Goal: Task Accomplishment & Management: Manage account settings

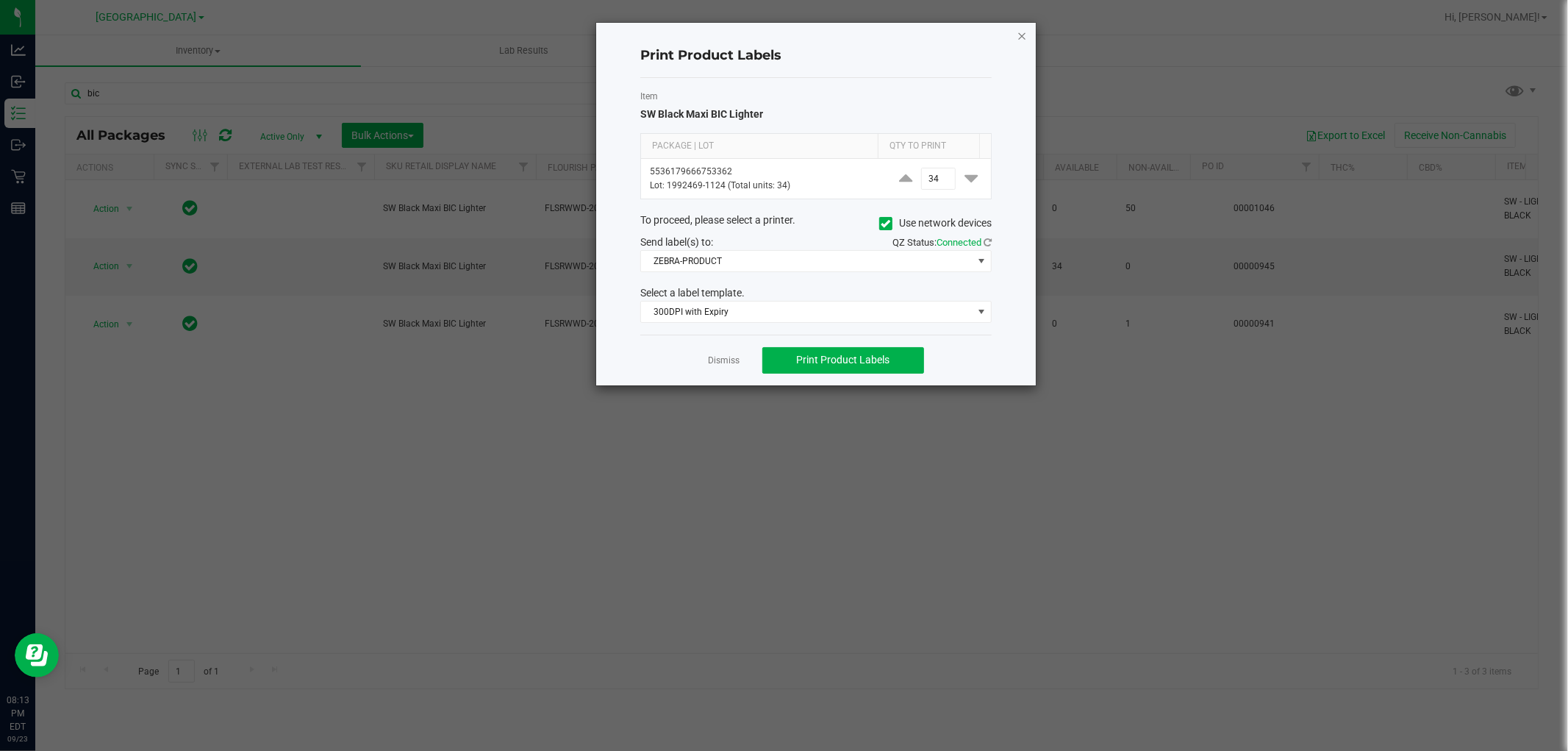
click at [1025, 26] on icon "button" at bounding box center [1022, 35] width 11 height 18
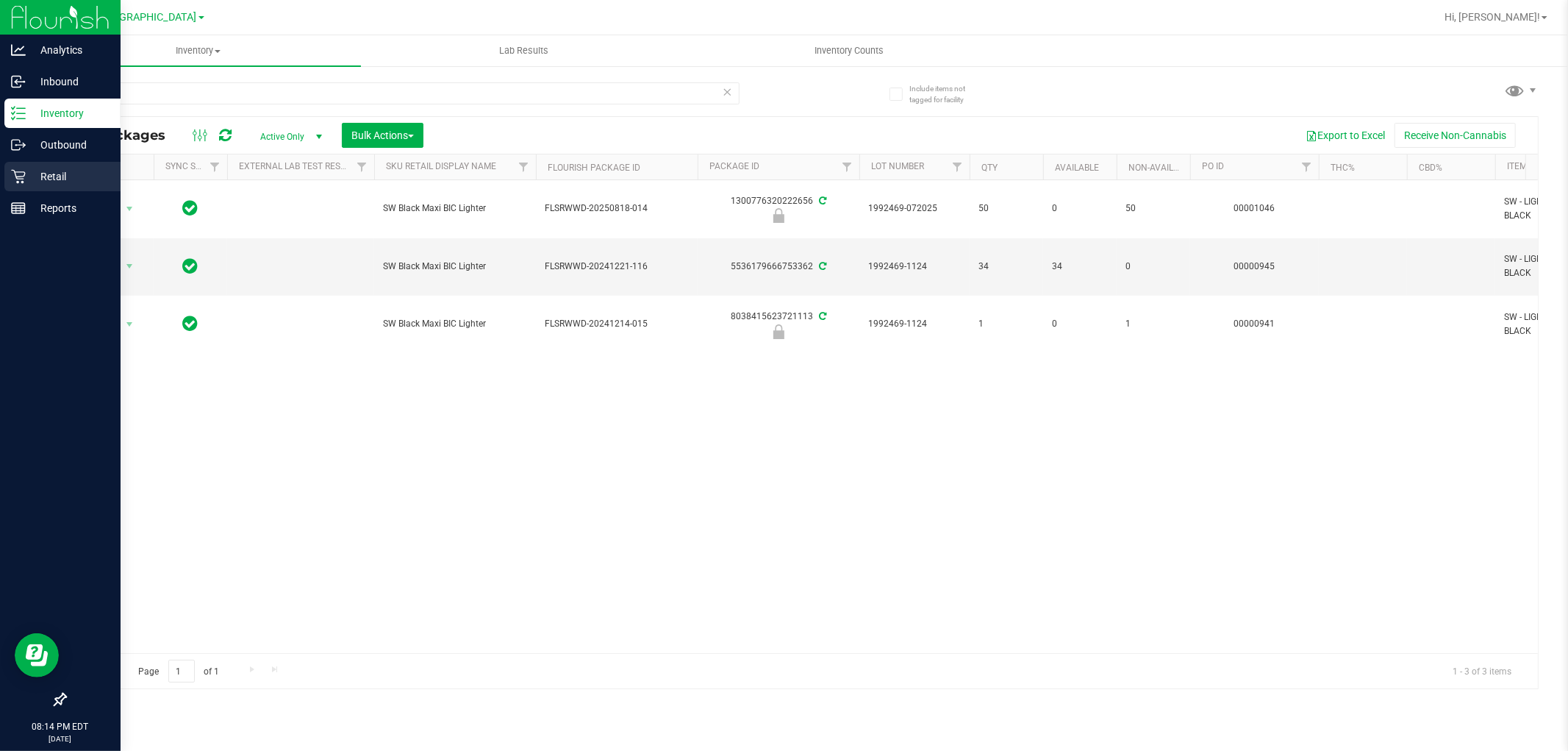
click at [41, 192] on link "Retail" at bounding box center [60, 178] width 121 height 32
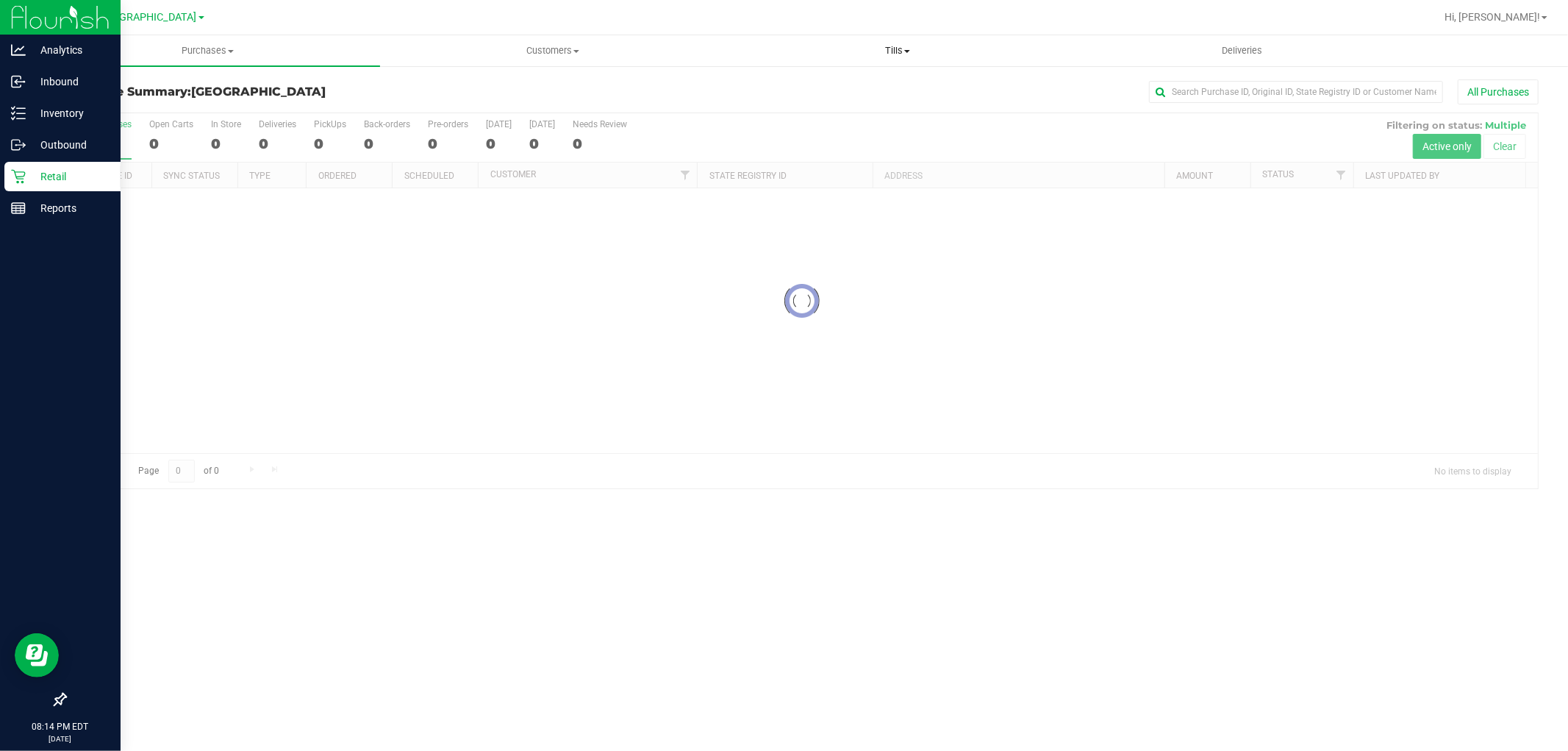
click at [907, 57] on uib-tab-heading "Tills Manage tills Reconcile e-payments" at bounding box center [897, 50] width 343 height 29
click at [846, 109] on span "Reconcile e-payments" at bounding box center [798, 107] width 146 height 12
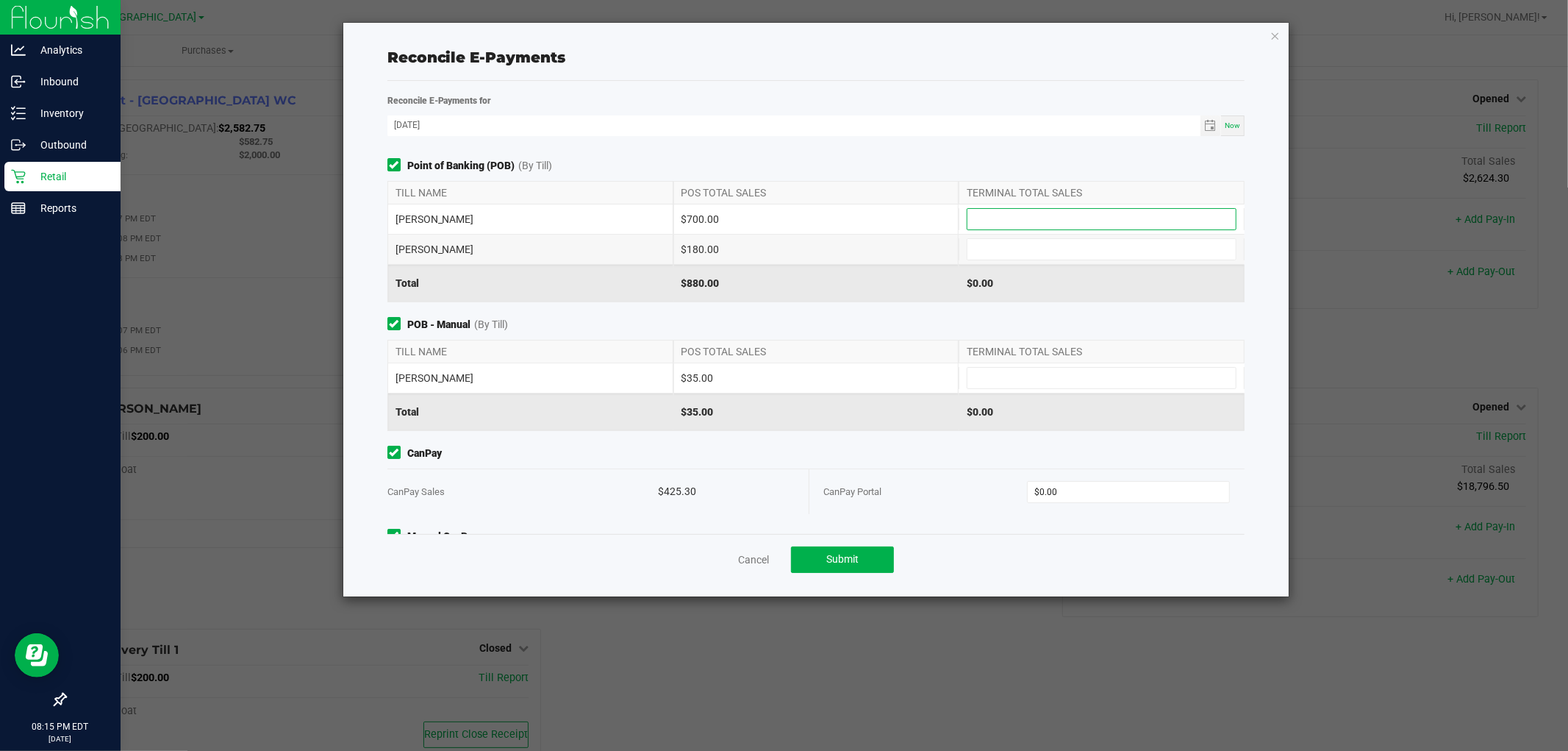
drag, startPoint x: 1037, startPoint y: 215, endPoint x: 1048, endPoint y: 217, distance: 11.2
click at [1037, 214] on input at bounding box center [1101, 218] width 268 height 20
type input "$700.00"
click at [1040, 252] on input at bounding box center [1101, 248] width 268 height 20
type input "$180.00"
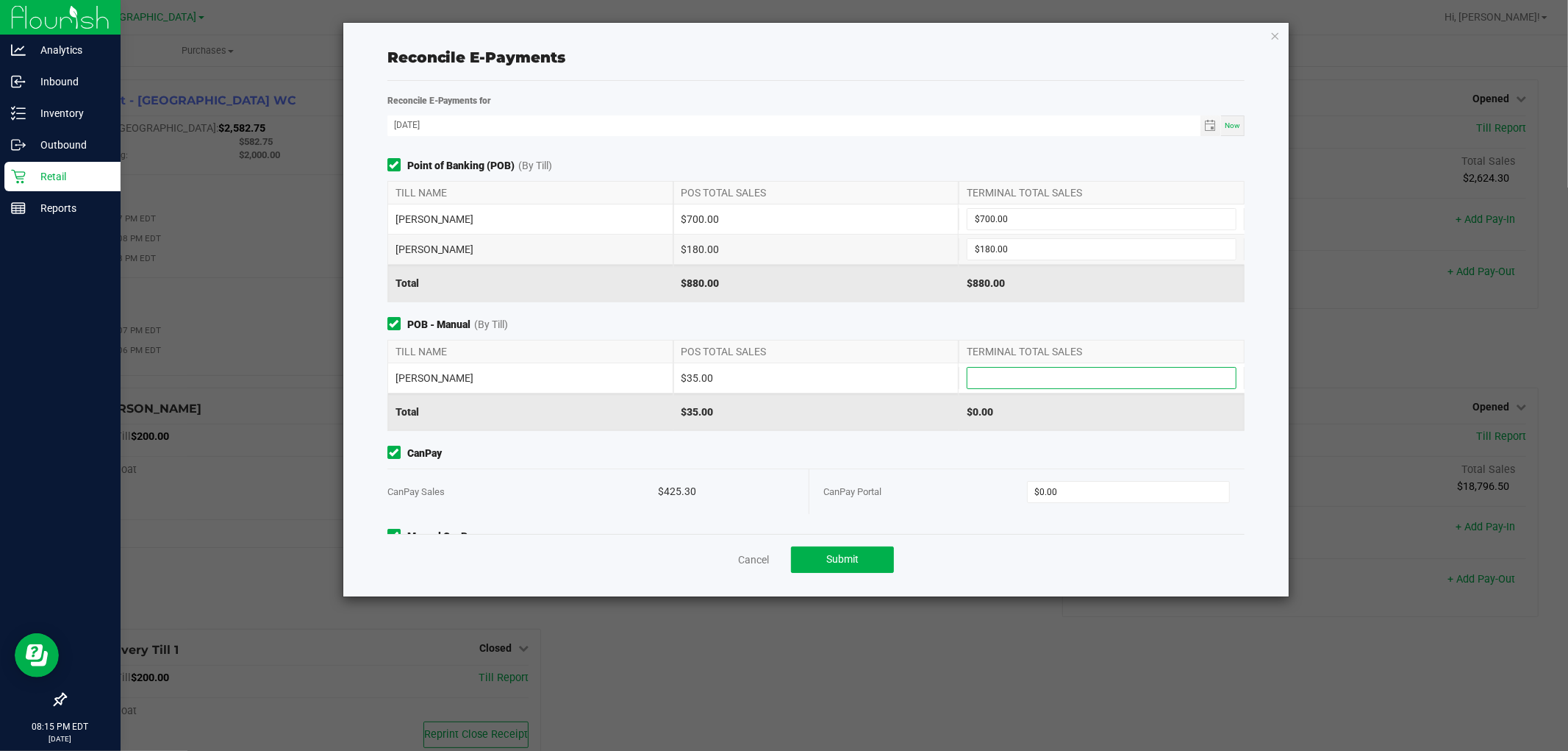
click at [984, 372] on input at bounding box center [1101, 378] width 268 height 20
type input "$35.00"
click at [1066, 402] on div "$35.00" at bounding box center [1101, 412] width 286 height 37
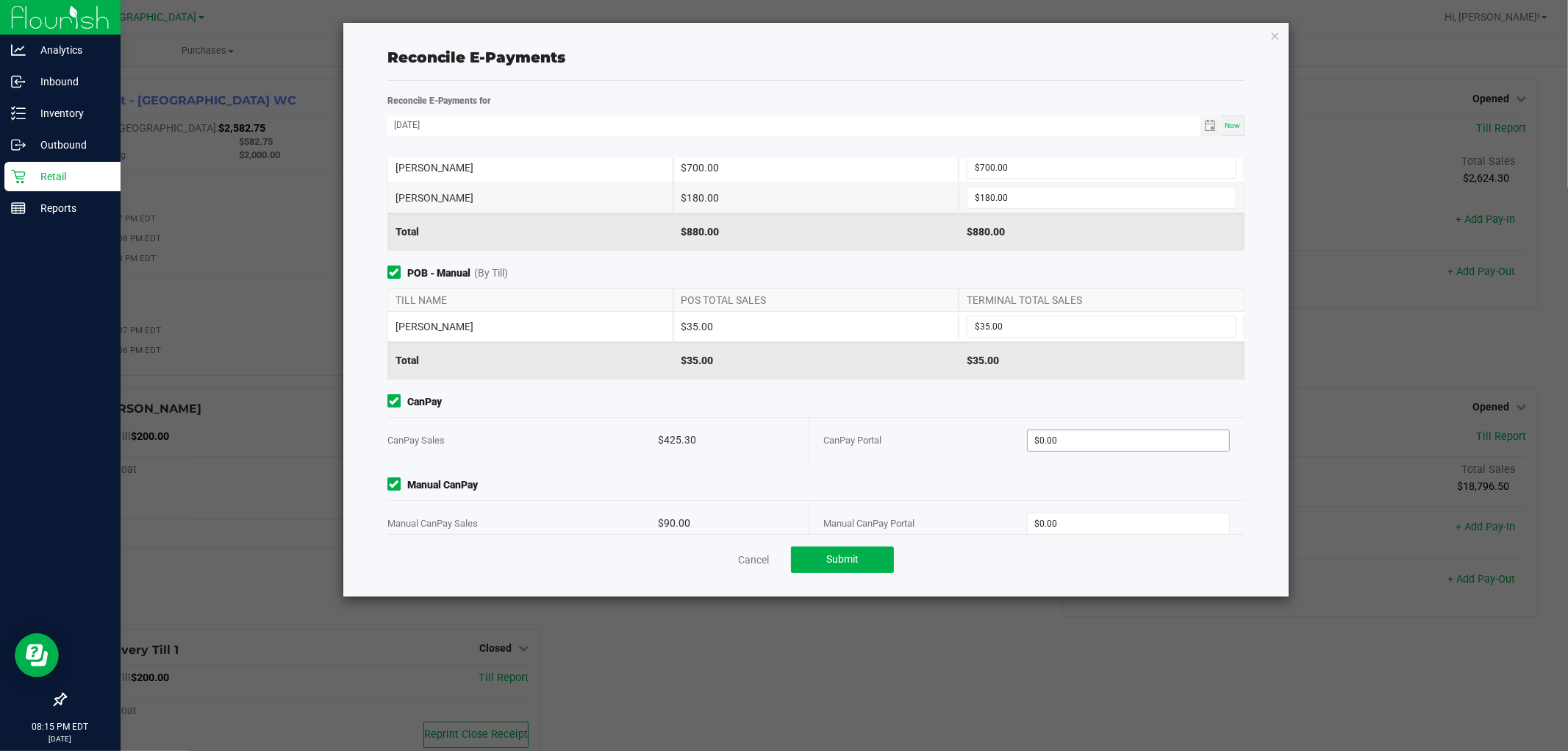
scroll to position [77, 0]
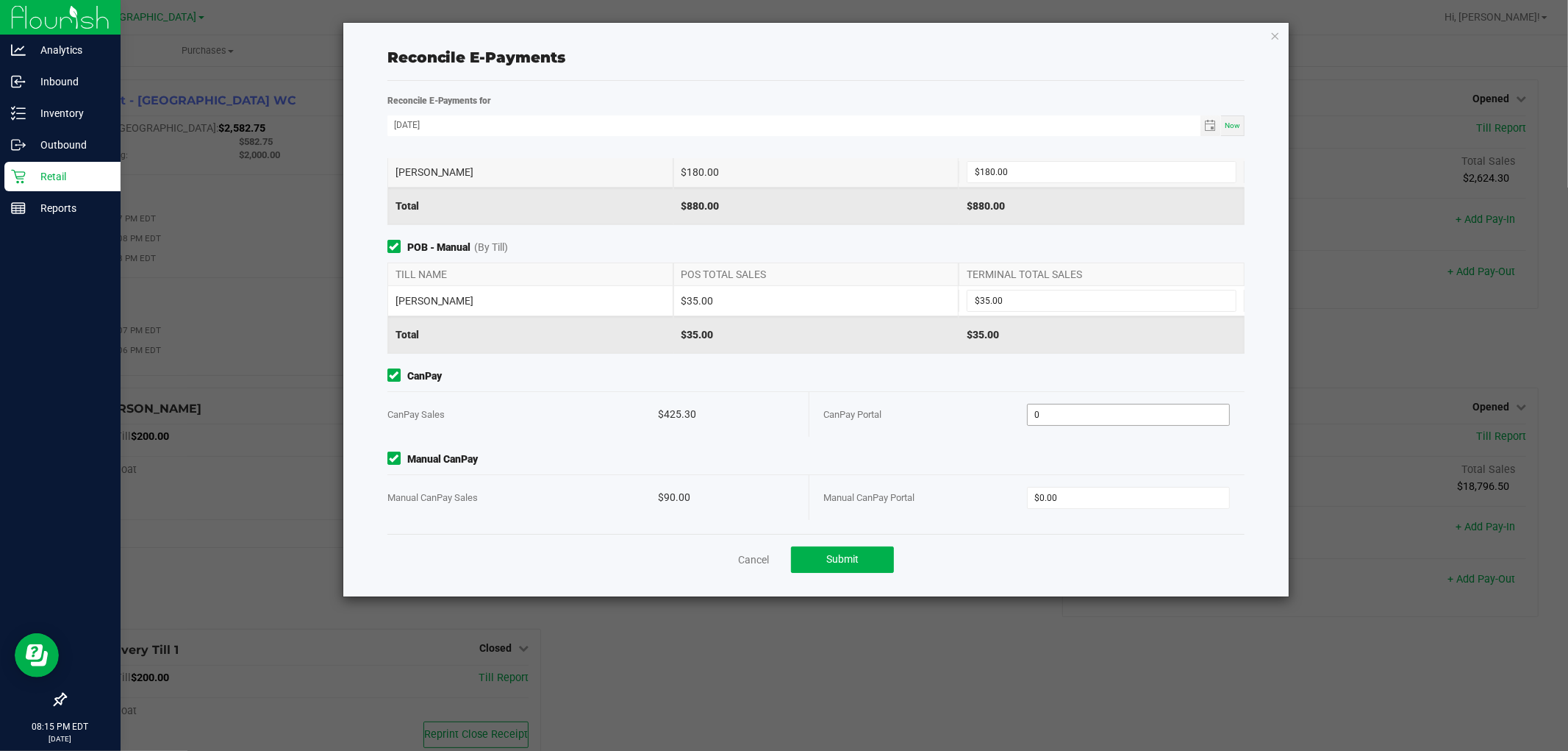
click at [1110, 417] on input "0" at bounding box center [1128, 414] width 201 height 20
type input "$425.30"
click at [1133, 502] on input "0" at bounding box center [1128, 497] width 201 height 20
type input "$90.00"
click at [888, 63] on div "Reconcile E-Payments" at bounding box center [816, 57] width 858 height 22
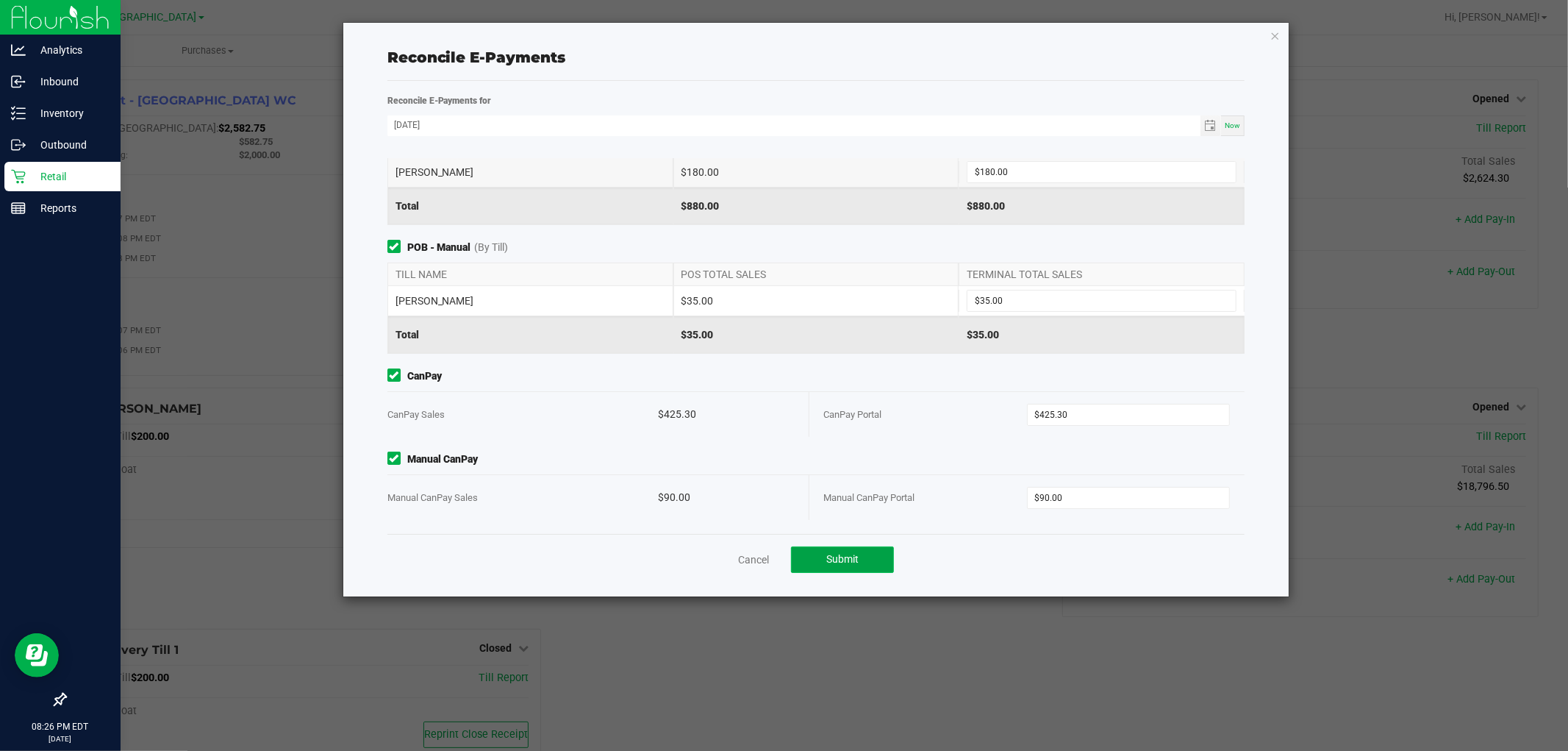
click at [826, 560] on span "Submit" at bounding box center [842, 558] width 33 height 11
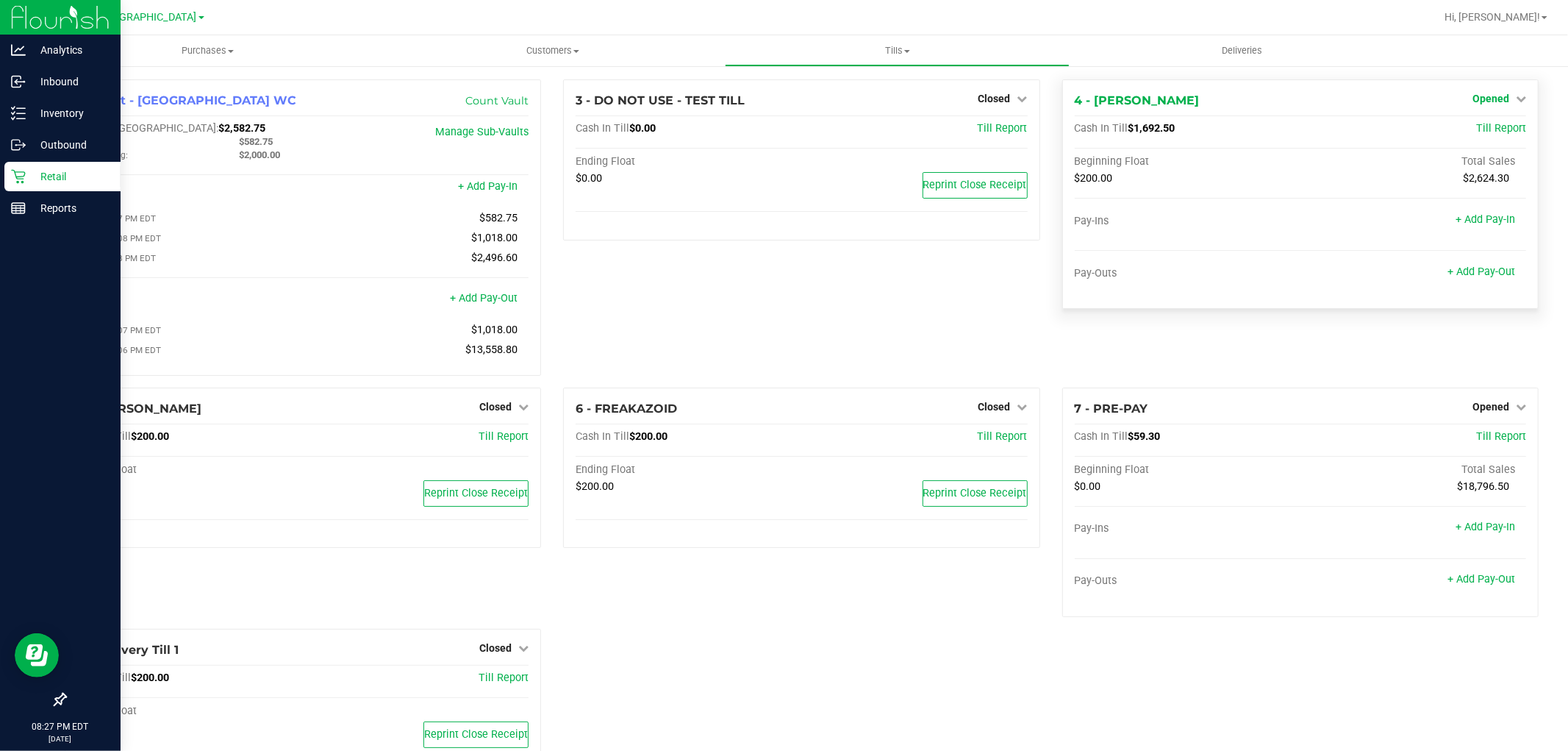
drag, startPoint x: 1488, startPoint y: 96, endPoint x: 1471, endPoint y: 104, distance: 18.8
click at [1487, 92] on span "Opened" at bounding box center [1491, 98] width 37 height 11
click at [1457, 135] on div "Close Till" at bounding box center [1492, 129] width 109 height 18
click at [1488, 127] on link "Close Till" at bounding box center [1491, 129] width 40 height 11
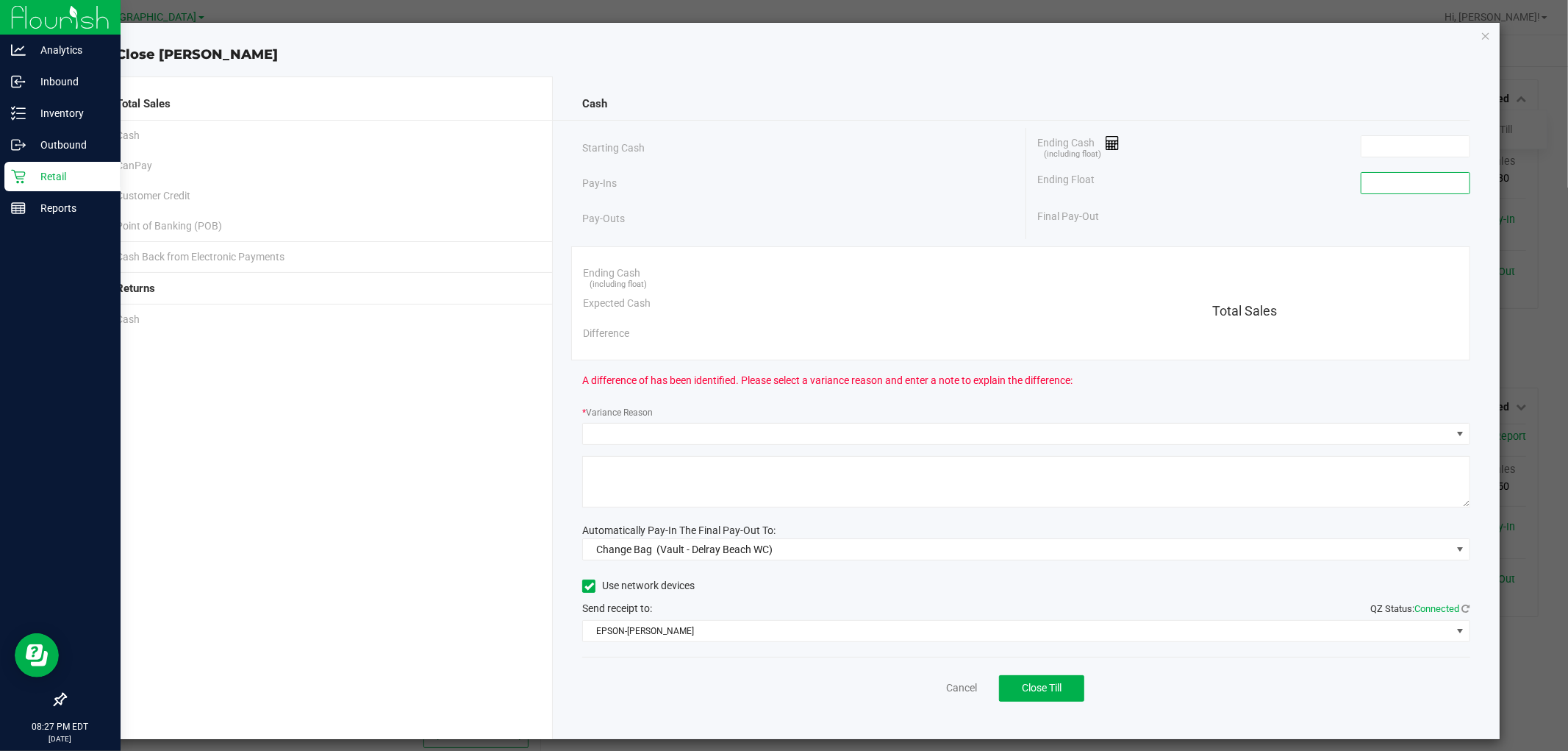
click at [1401, 186] on input at bounding box center [1415, 182] width 108 height 20
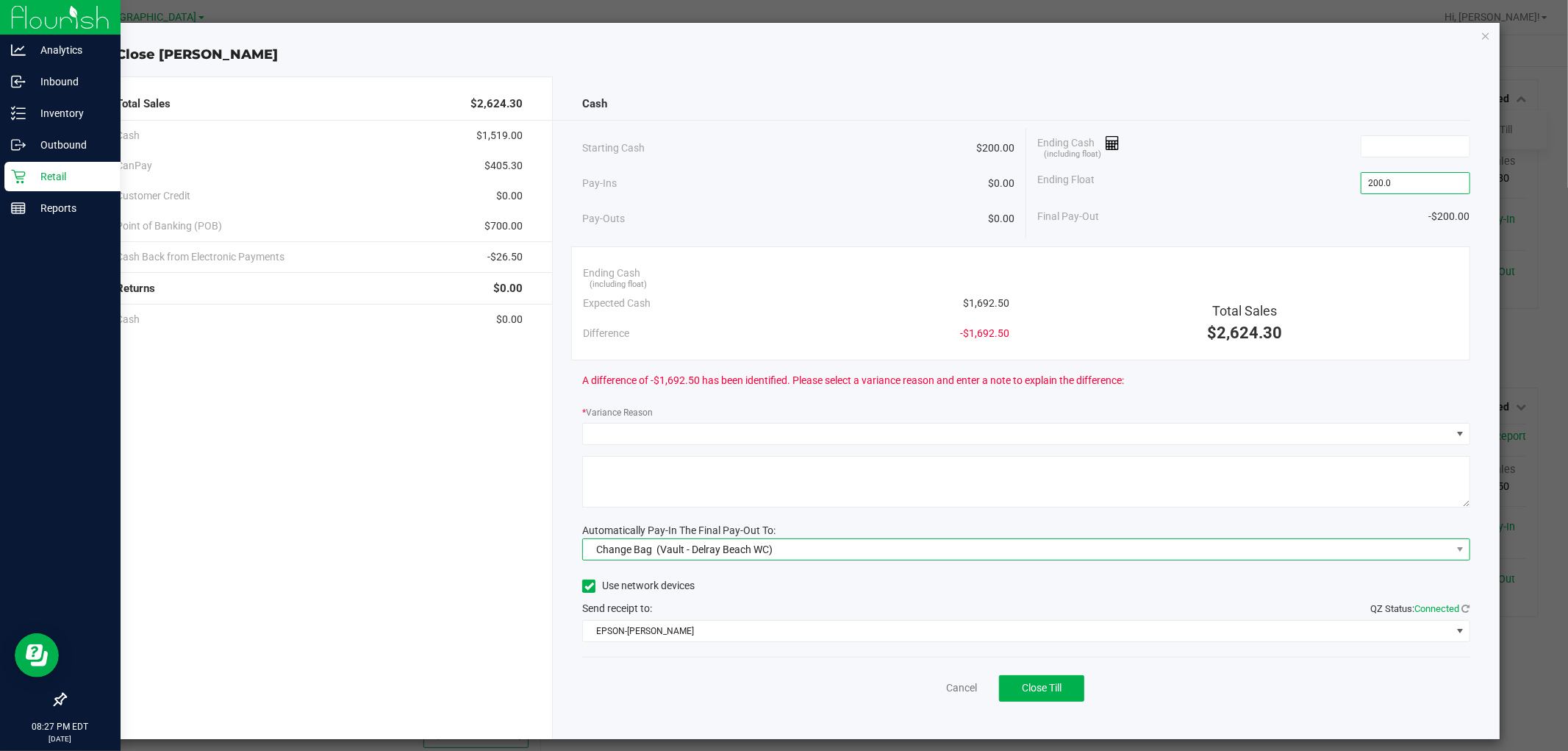
type input "$200.00"
click at [887, 560] on span "Change Bag (Vault - Delray Beach WC)" at bounding box center [1016, 549] width 868 height 20
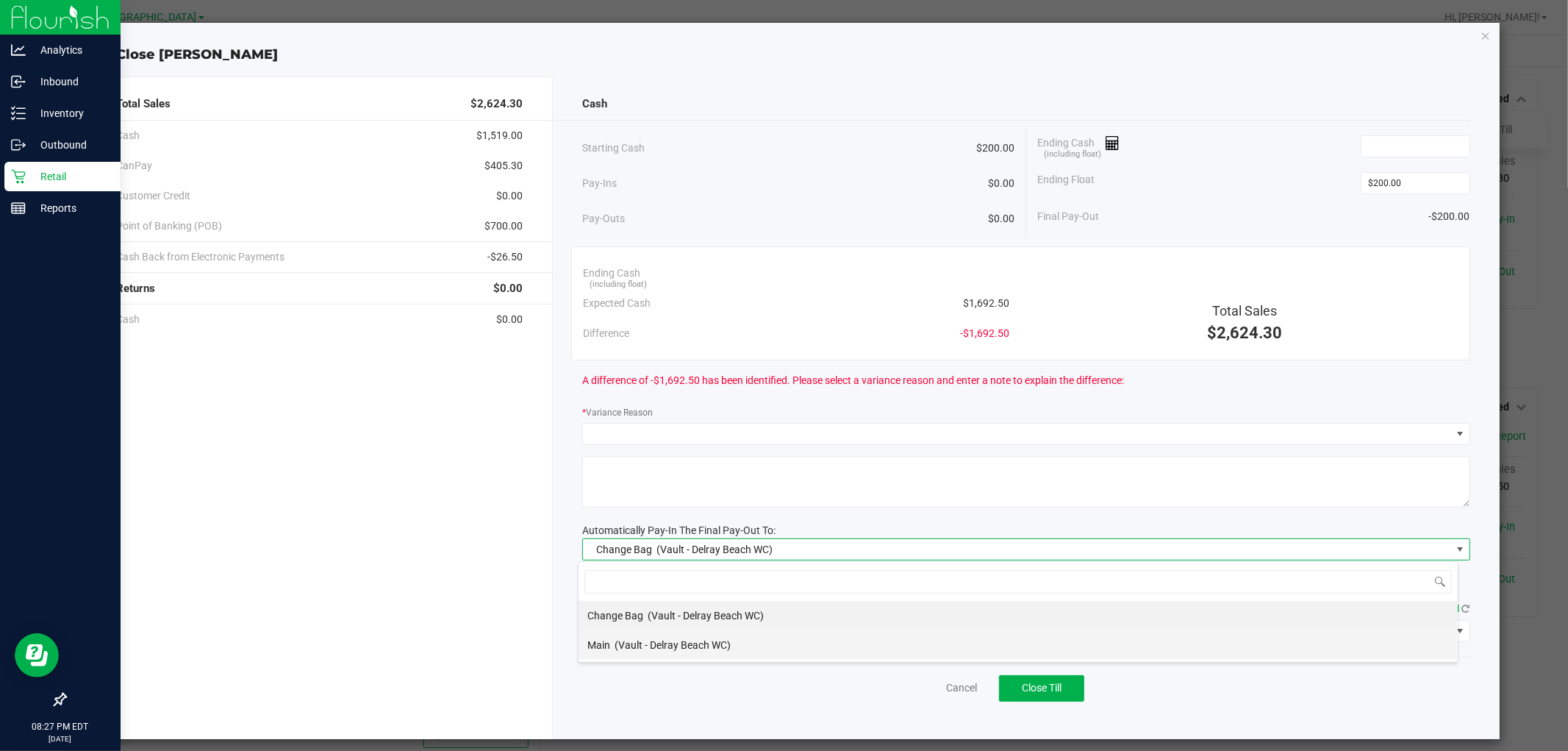
click at [693, 649] on span "(Vault - Delray Beach WC)" at bounding box center [672, 644] width 116 height 11
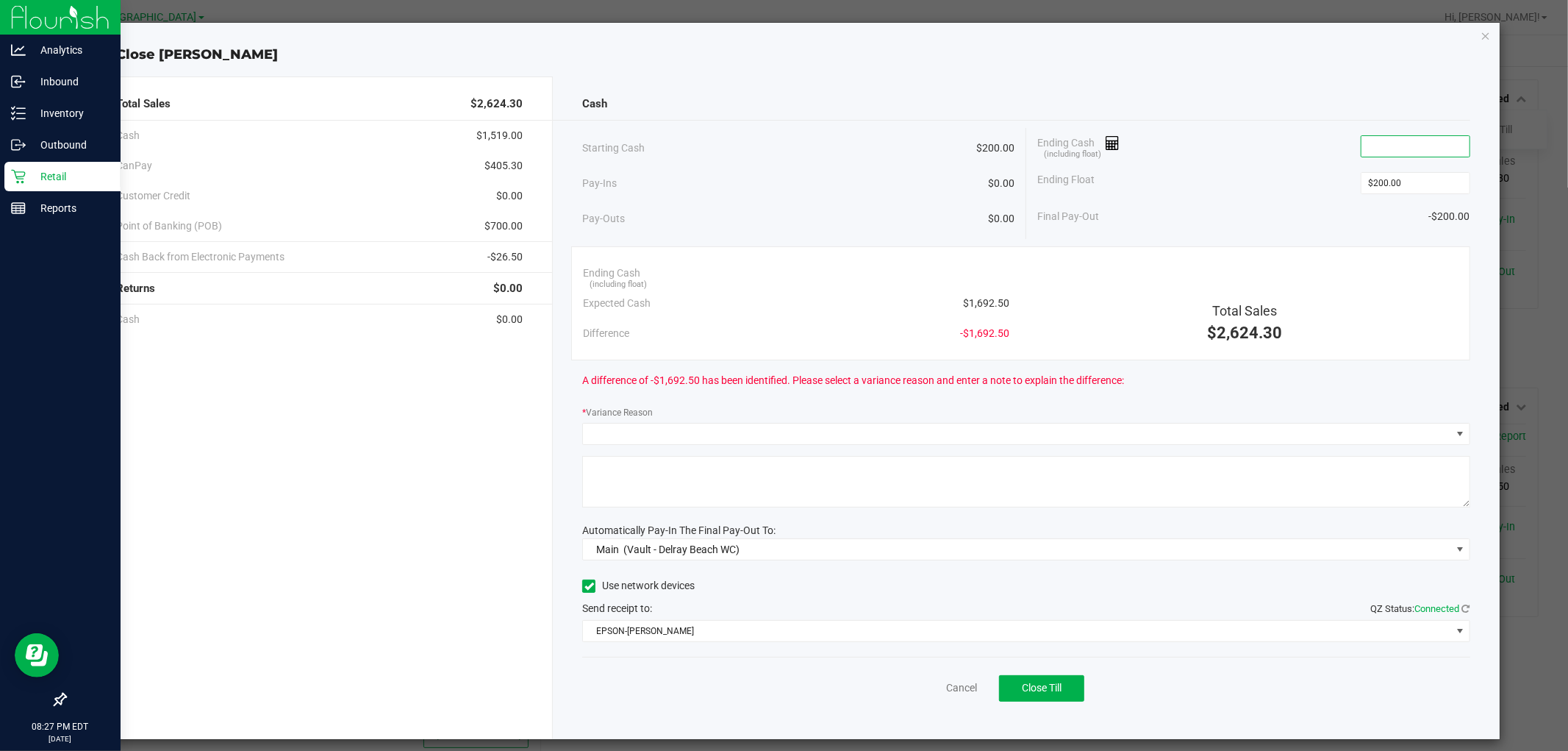
click at [1430, 148] on input at bounding box center [1415, 146] width 108 height 20
click at [1383, 147] on input at bounding box center [1415, 146] width 108 height 20
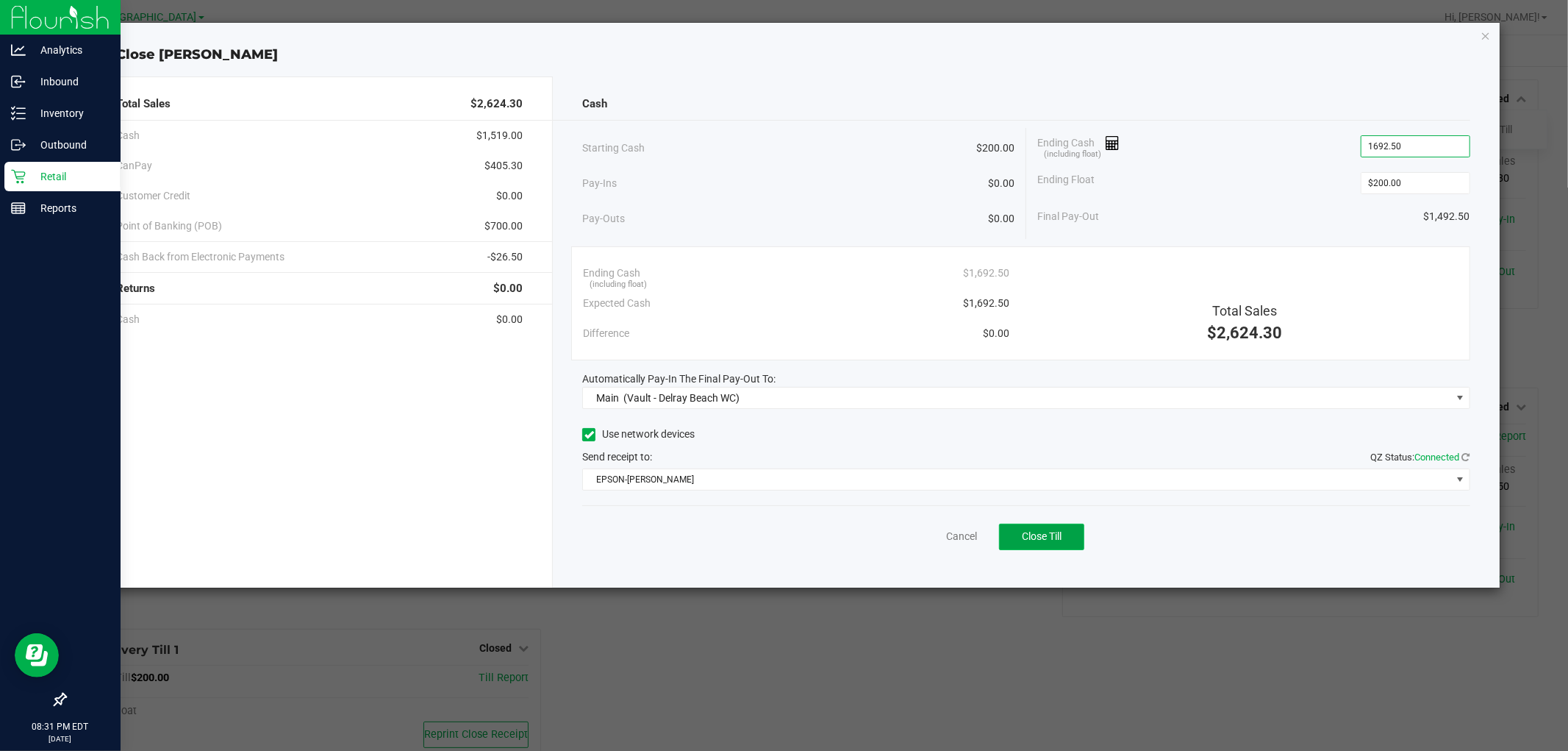
type input "$1,692.50"
click at [1071, 534] on button "Close Till" at bounding box center [1041, 537] width 85 height 26
click at [1485, 32] on icon "button" at bounding box center [1485, 35] width 11 height 18
